Goal: Task Accomplishment & Management: Complete application form

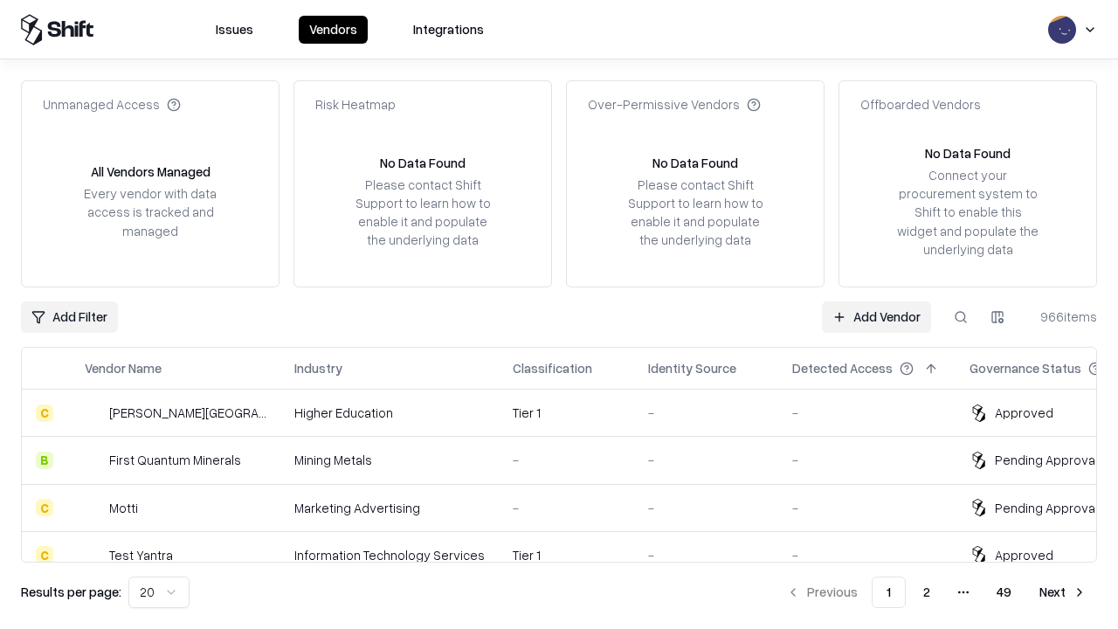
click at [876, 316] on link "Add Vendor" at bounding box center [876, 316] width 109 height 31
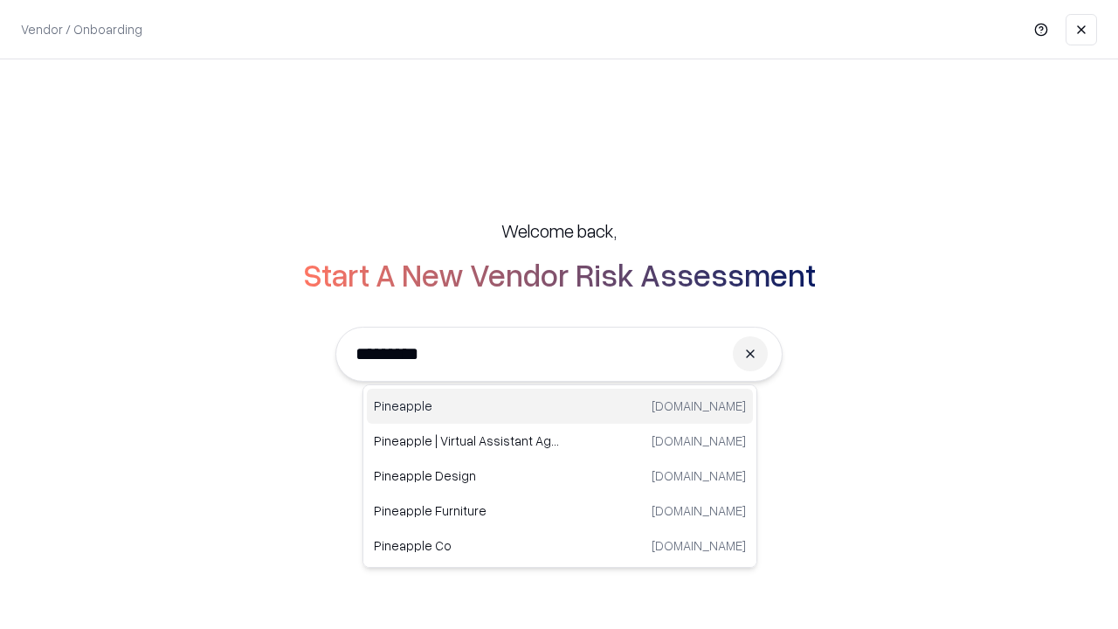
click at [560, 406] on div "Pineapple [DOMAIN_NAME]" at bounding box center [560, 406] width 386 height 35
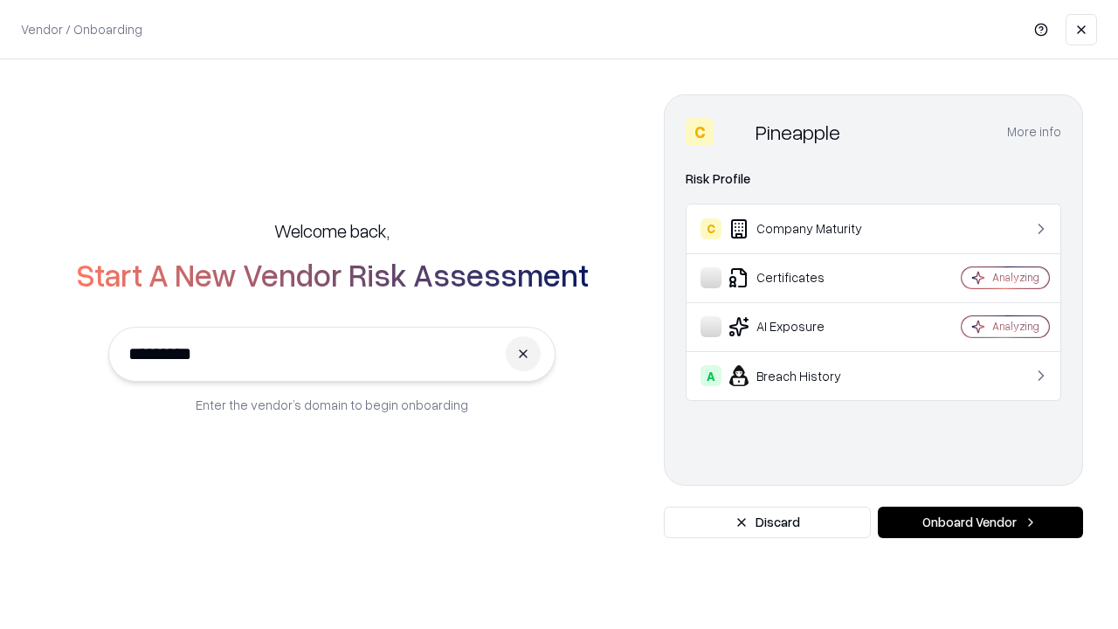
type input "*********"
click at [980, 522] on button "Onboard Vendor" at bounding box center [980, 522] width 205 height 31
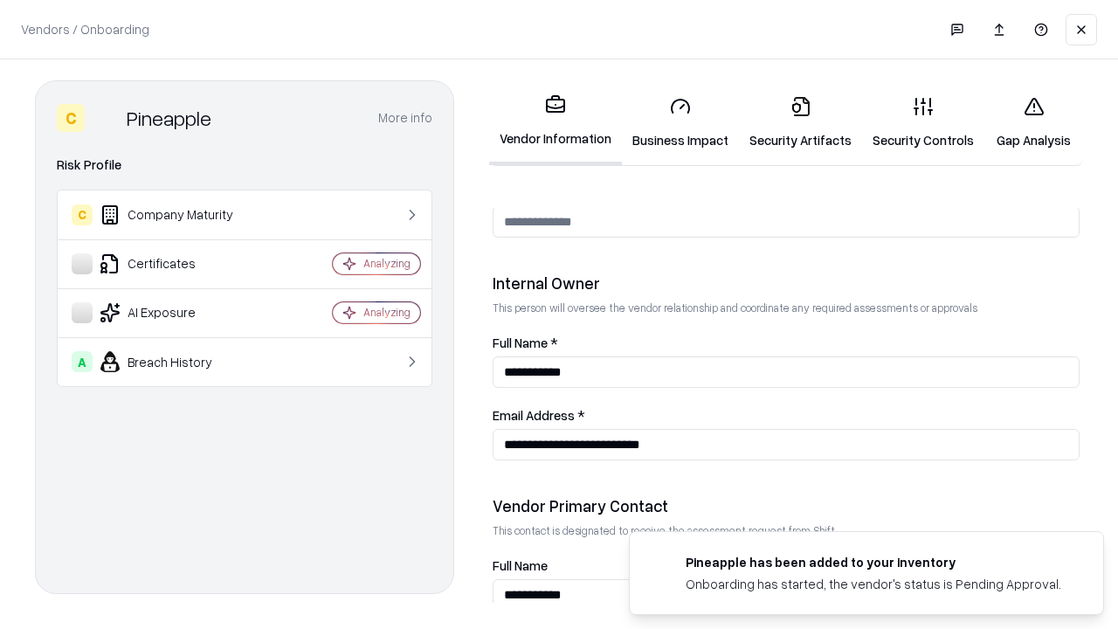
scroll to position [905, 0]
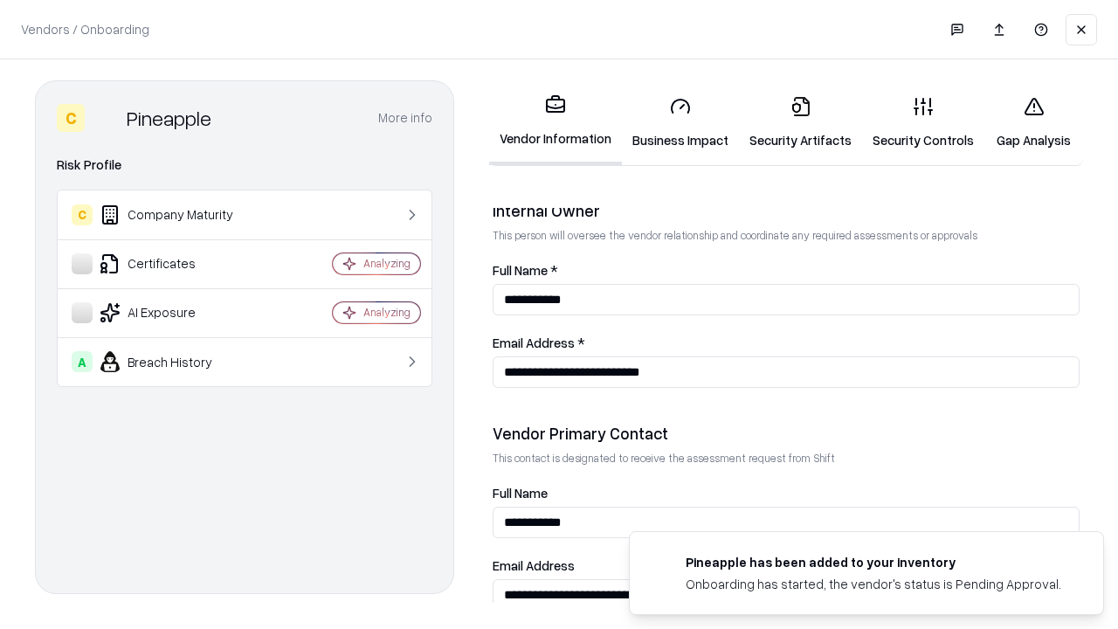
click at [800, 122] on link "Security Artifacts" at bounding box center [800, 122] width 123 height 81
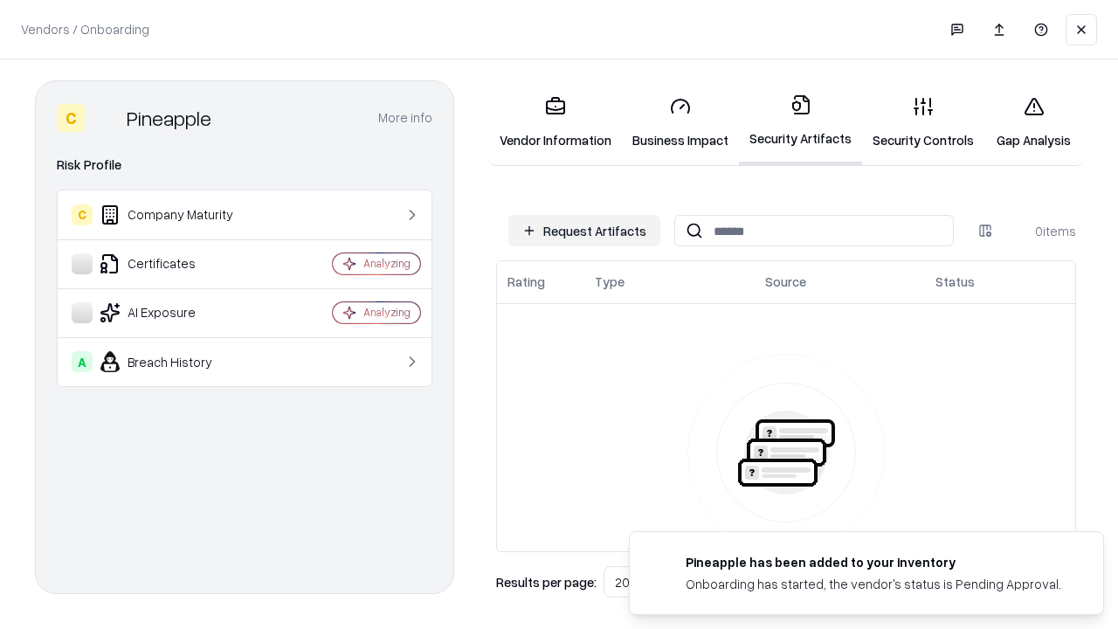
click at [584, 231] on button "Request Artifacts" at bounding box center [584, 230] width 152 height 31
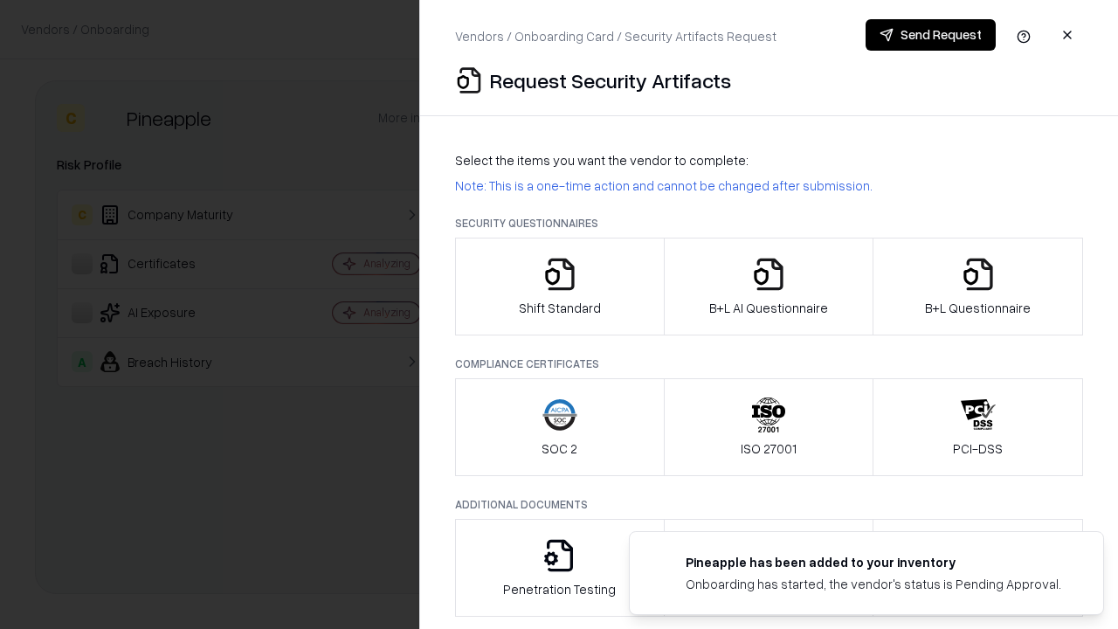
click at [977, 287] on icon "button" at bounding box center [978, 274] width 35 height 35
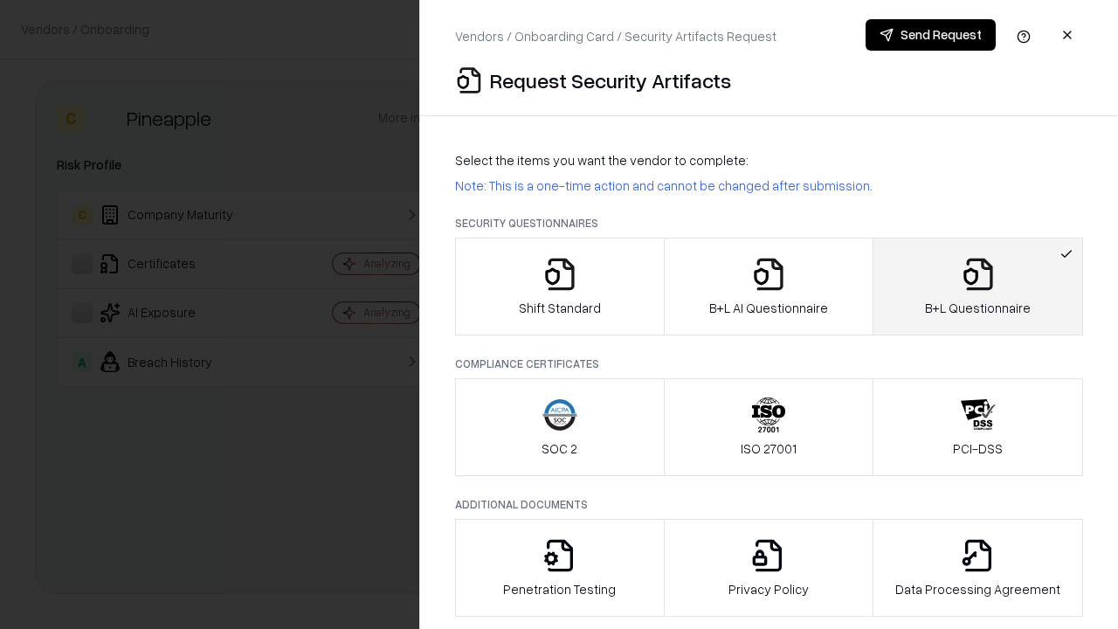
click at [768, 287] on icon "button" at bounding box center [768, 274] width 35 height 35
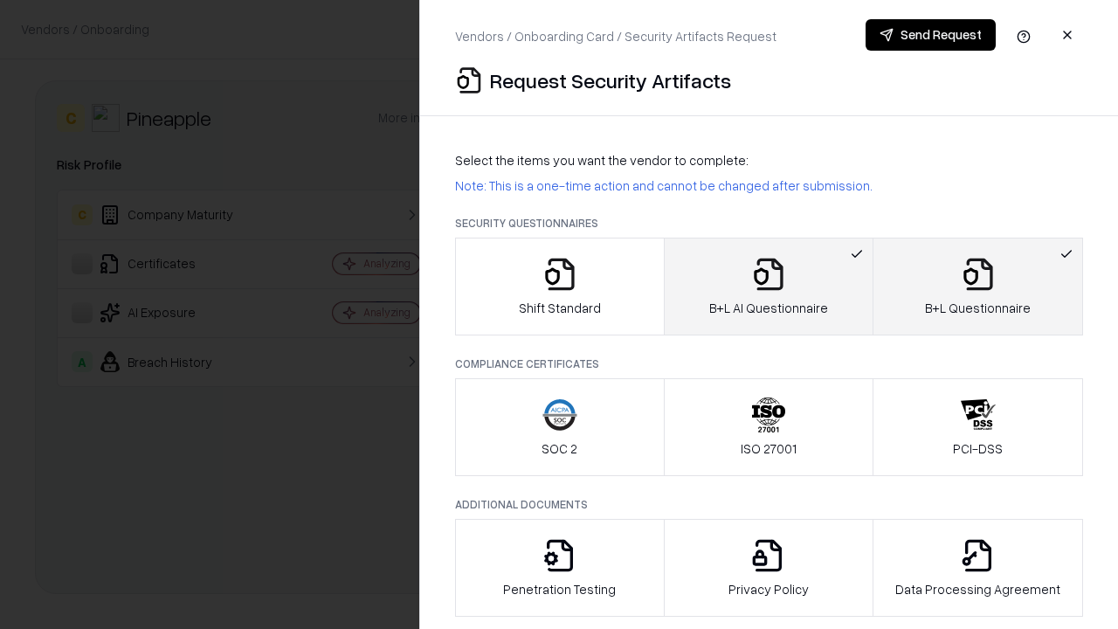
click at [930, 35] on button "Send Request" at bounding box center [931, 34] width 130 height 31
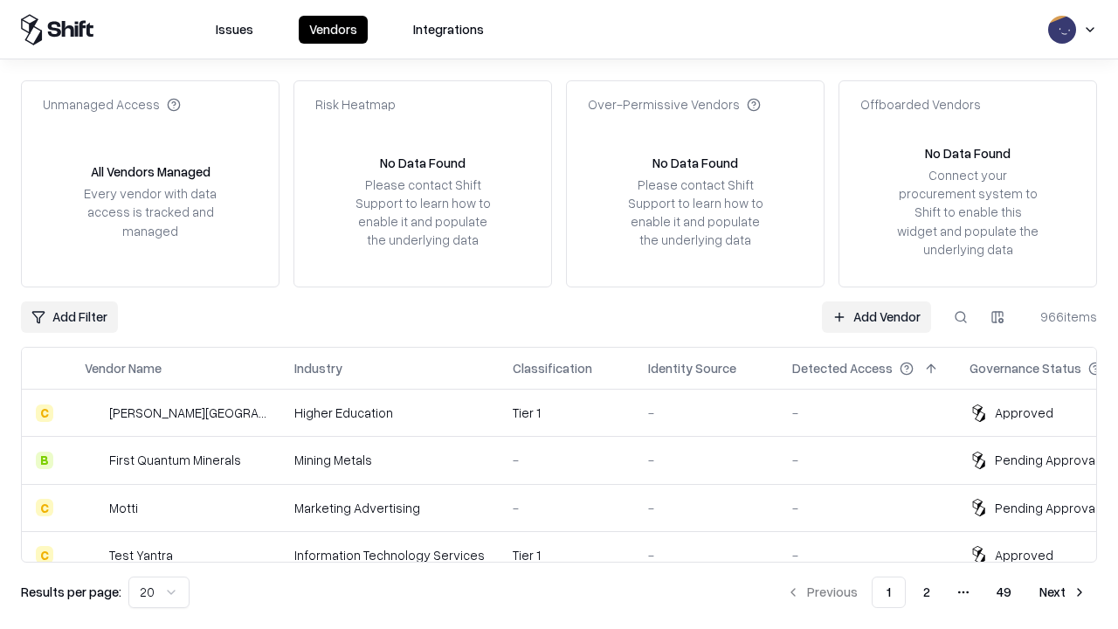
click at [961, 316] on button at bounding box center [960, 316] width 31 height 31
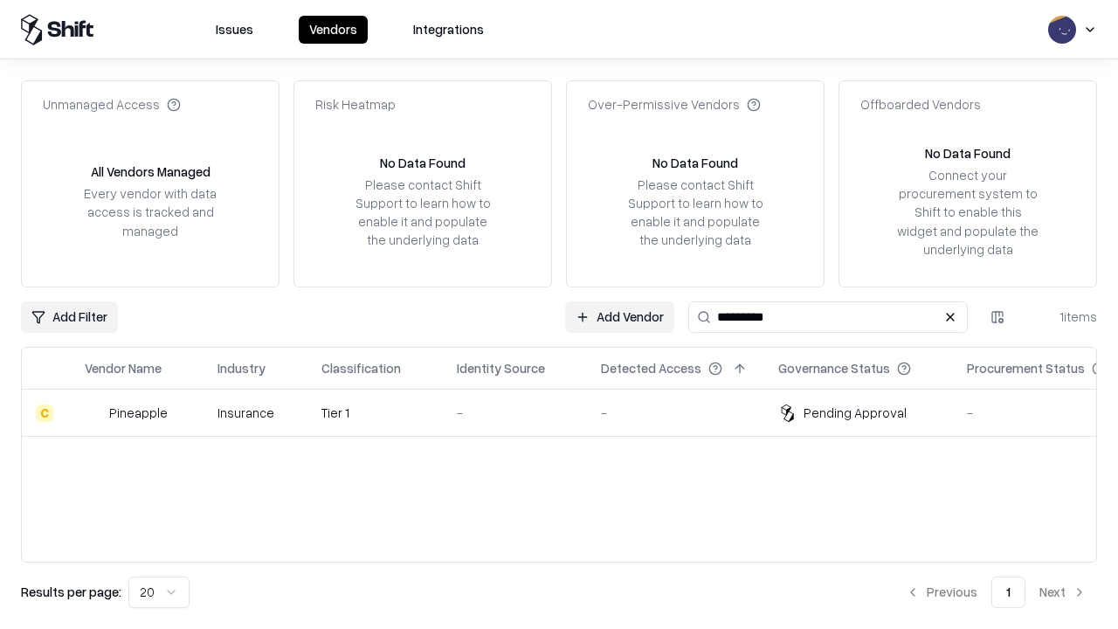
type input "*********"
click at [570, 412] on div "-" at bounding box center [515, 413] width 116 height 18
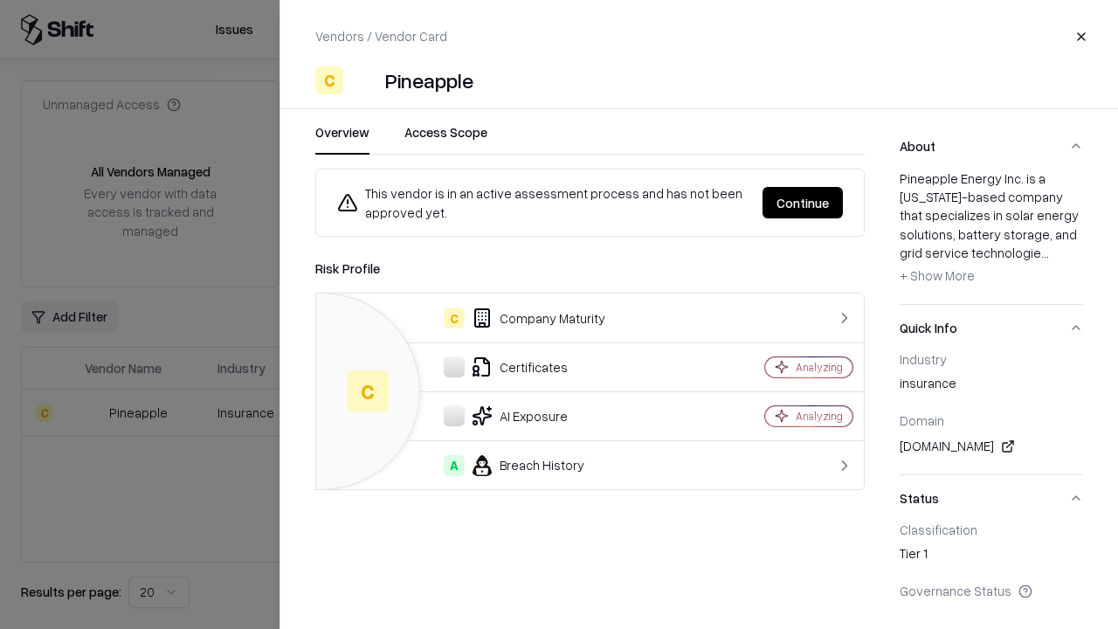
click at [803, 203] on button "Continue" at bounding box center [803, 202] width 80 height 31
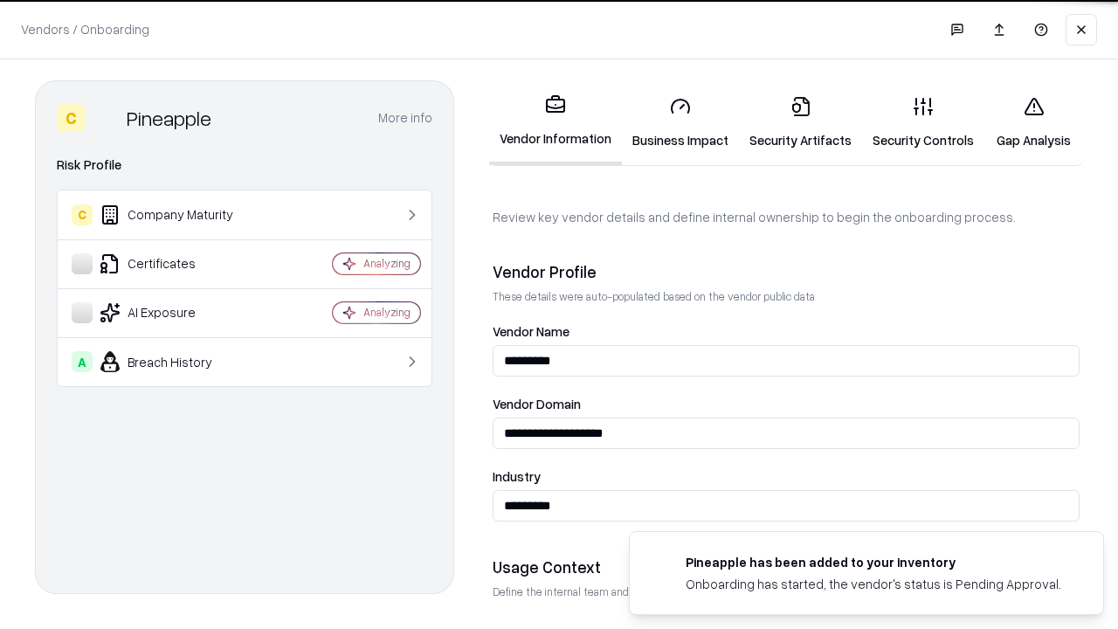
click at [800, 122] on link "Security Artifacts" at bounding box center [800, 122] width 123 height 81
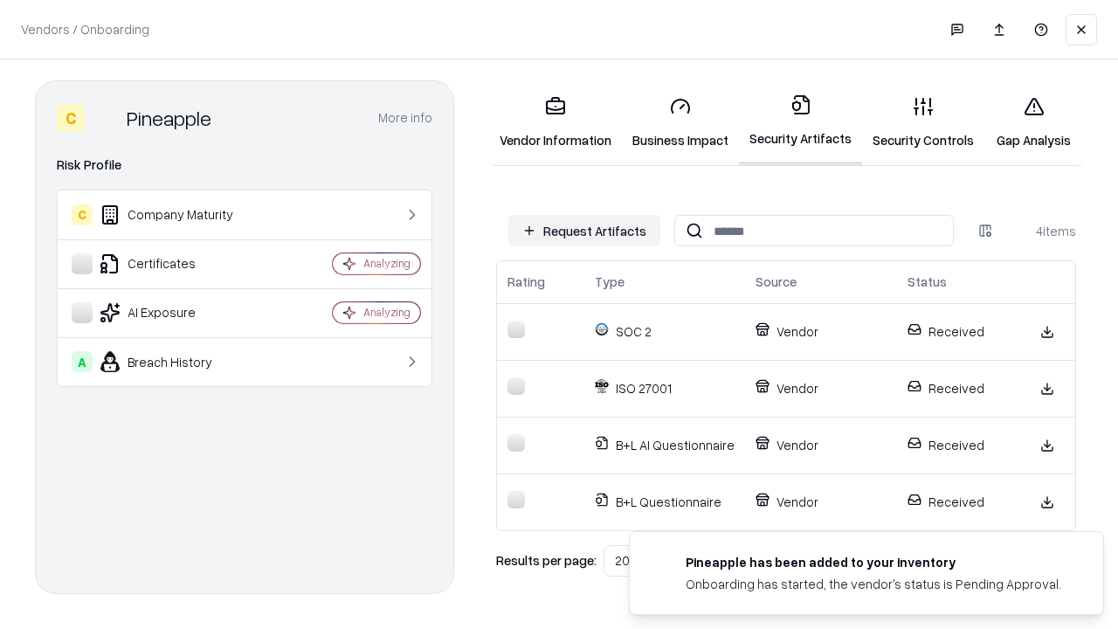
click at [1033, 122] on link "Gap Analysis" at bounding box center [1033, 122] width 99 height 81
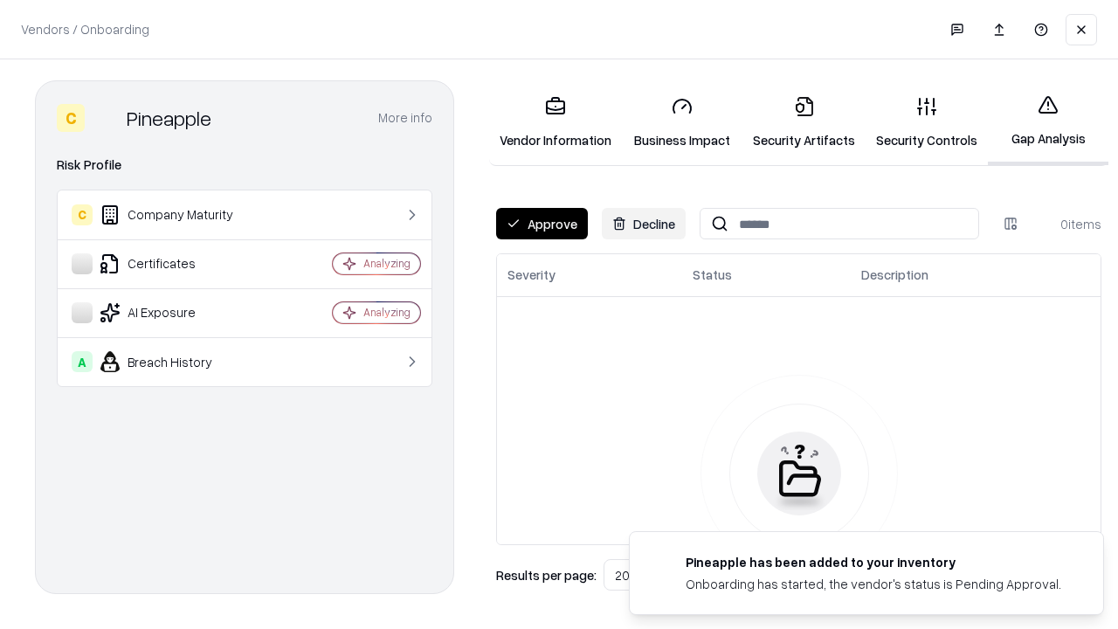
click at [542, 224] on button "Approve" at bounding box center [542, 223] width 92 height 31
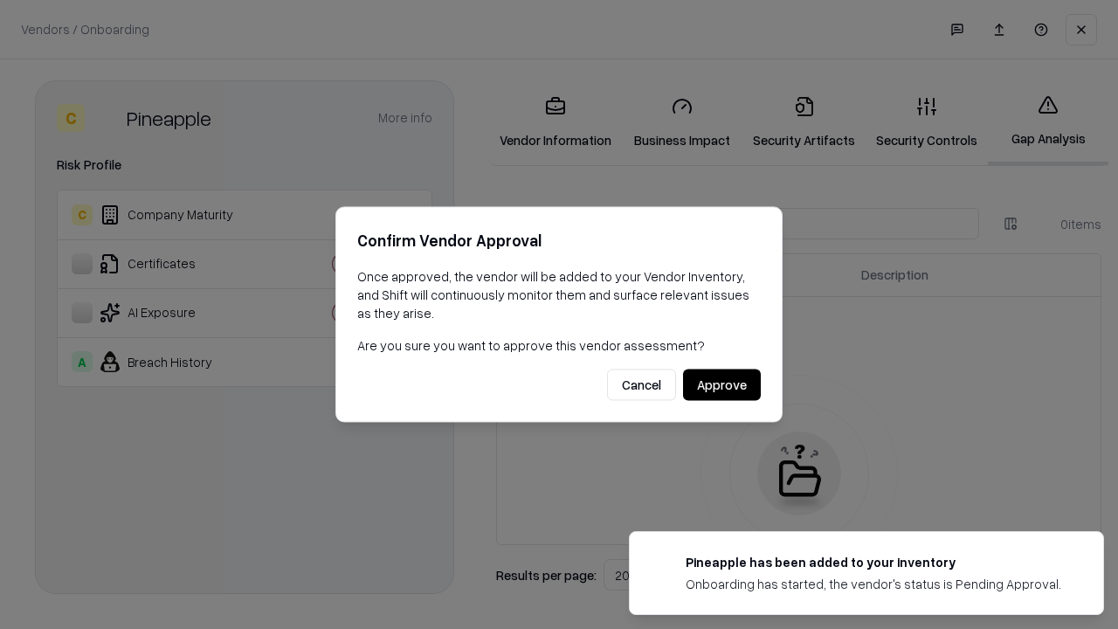
click at [722, 384] on button "Approve" at bounding box center [722, 385] width 78 height 31
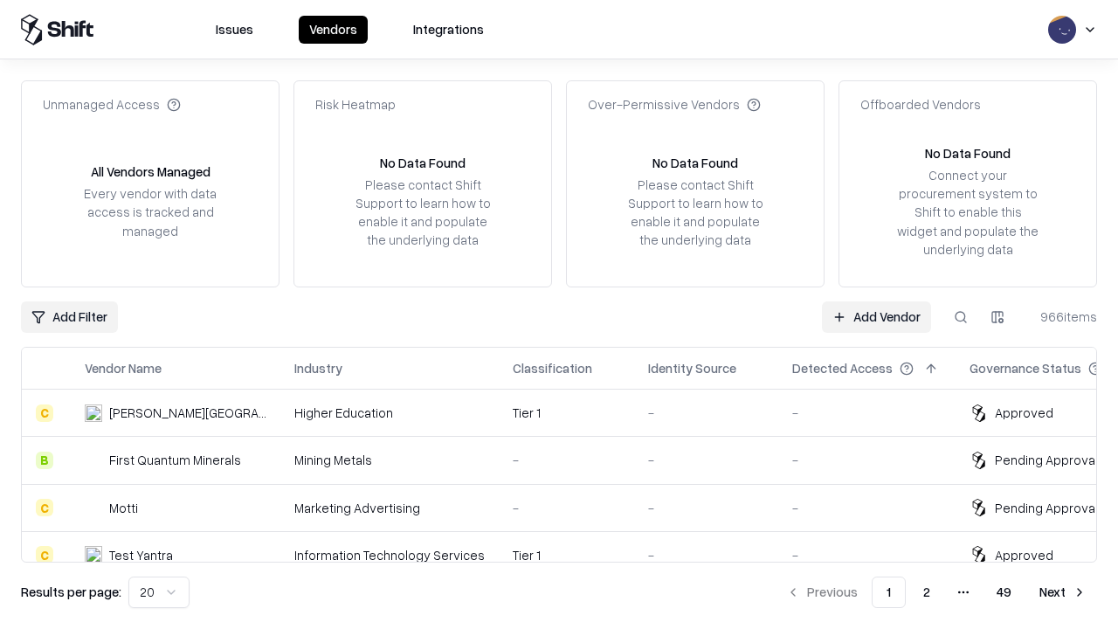
type input "*********"
click at [876, 316] on link "Add Vendor" at bounding box center [876, 316] width 109 height 31
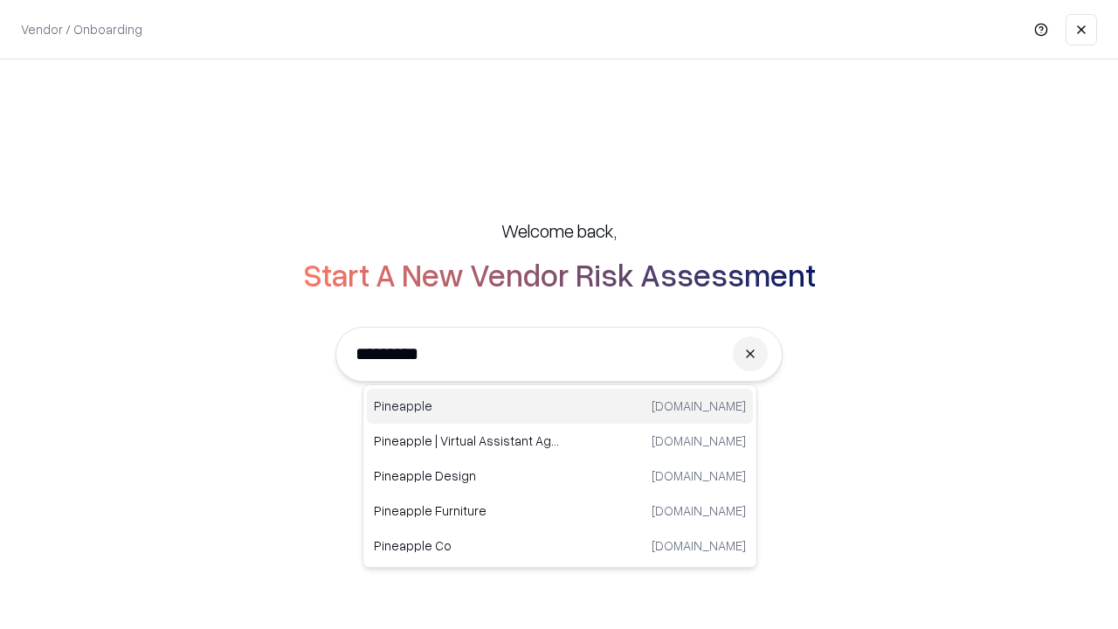
click at [560, 406] on div "Pineapple [DOMAIN_NAME]" at bounding box center [560, 406] width 386 height 35
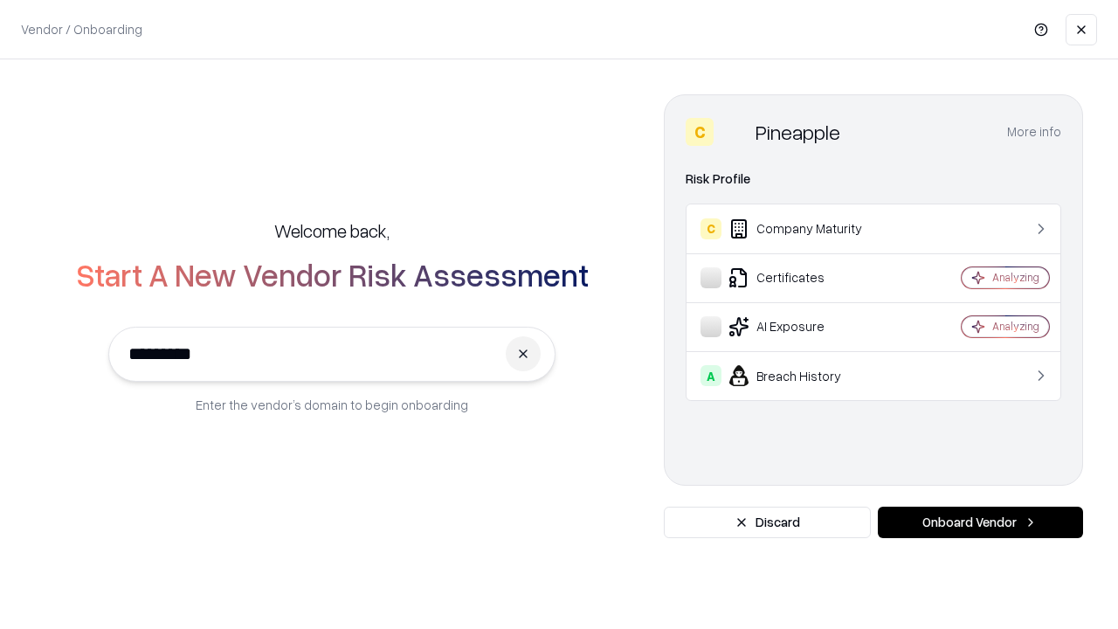
type input "*********"
click at [980, 522] on button "Onboard Vendor" at bounding box center [980, 522] width 205 height 31
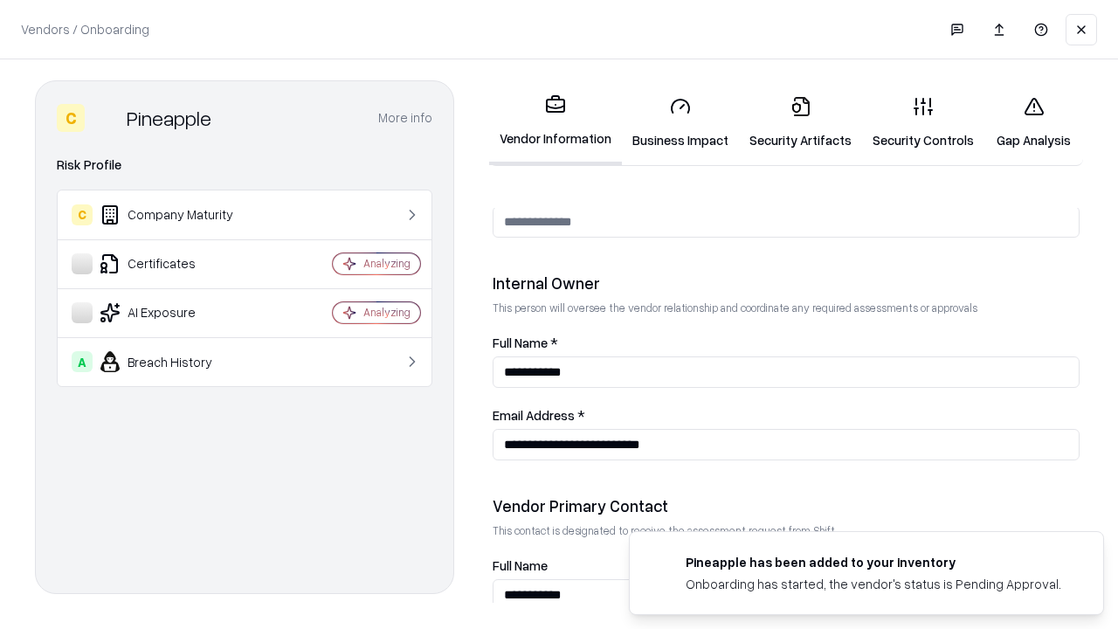
scroll to position [905, 0]
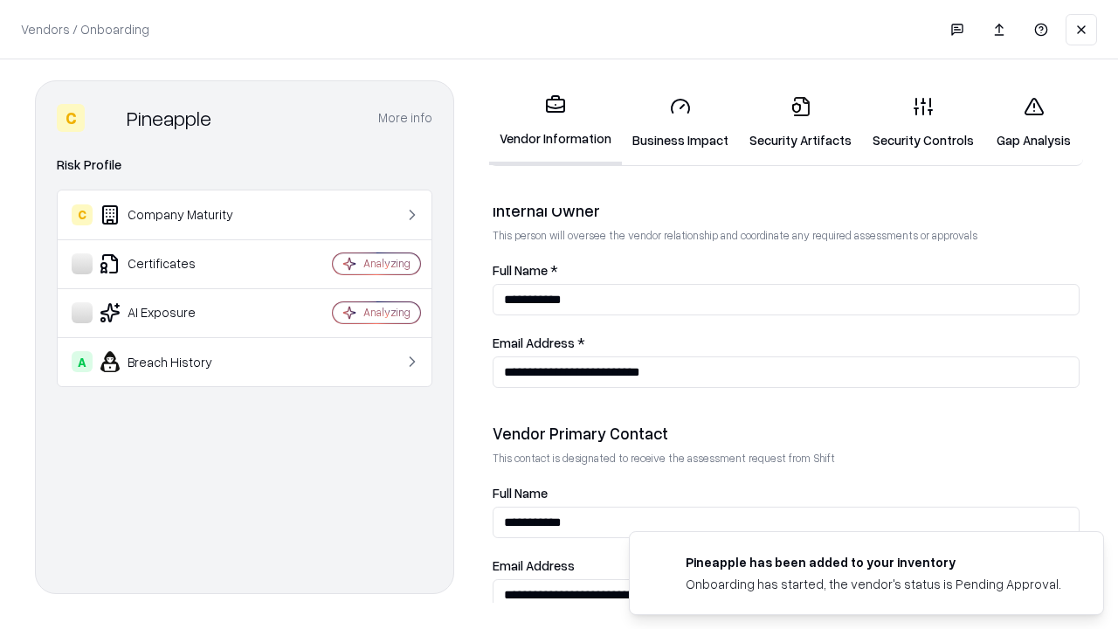
click at [1033, 122] on link "Gap Analysis" at bounding box center [1033, 122] width 99 height 81
